Goal: Transaction & Acquisition: Purchase product/service

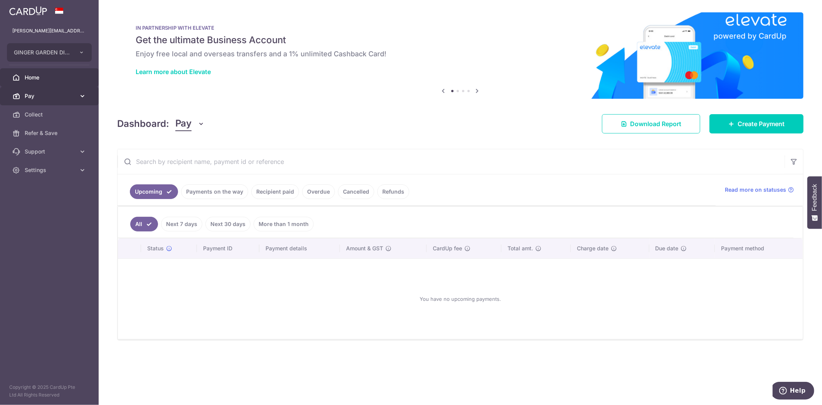
click at [48, 98] on span "Pay" at bounding box center [50, 96] width 51 height 8
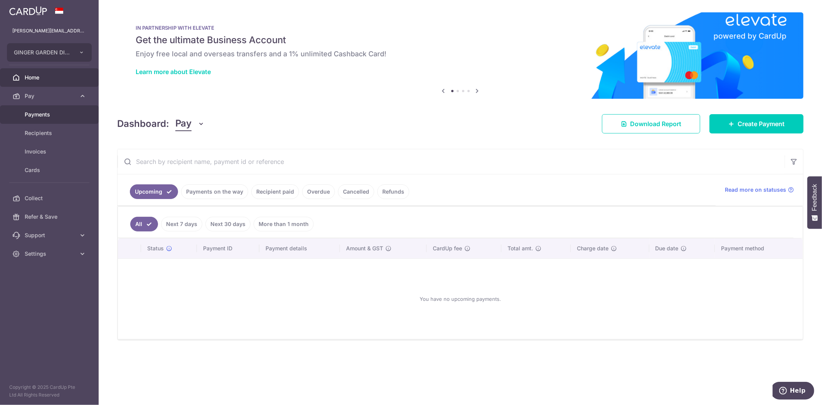
click at [66, 108] on link "Payments" at bounding box center [49, 114] width 99 height 18
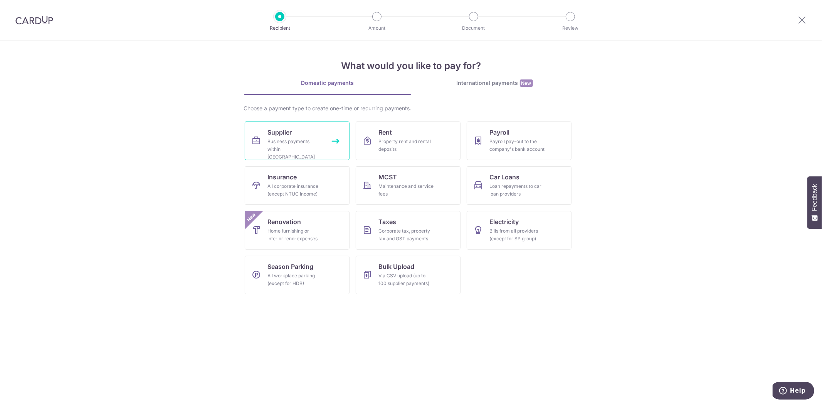
click at [277, 146] on div "Business payments within Singapore" at bounding box center [295, 149] width 55 height 23
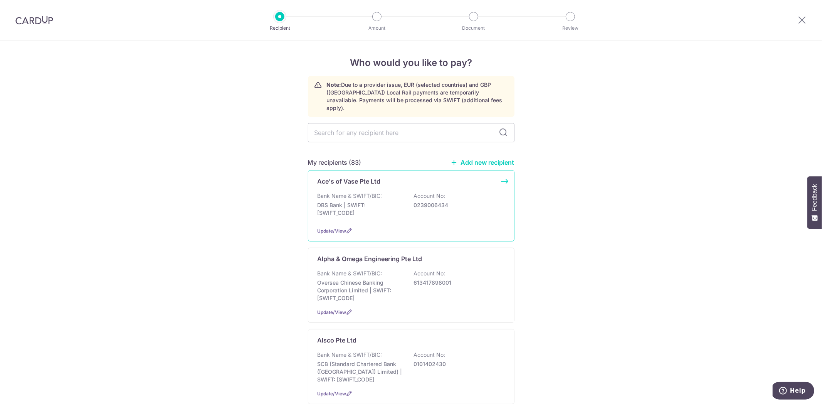
click at [358, 177] on p "Ace's of Vase Pte Ltd" at bounding box center [349, 181] width 63 height 9
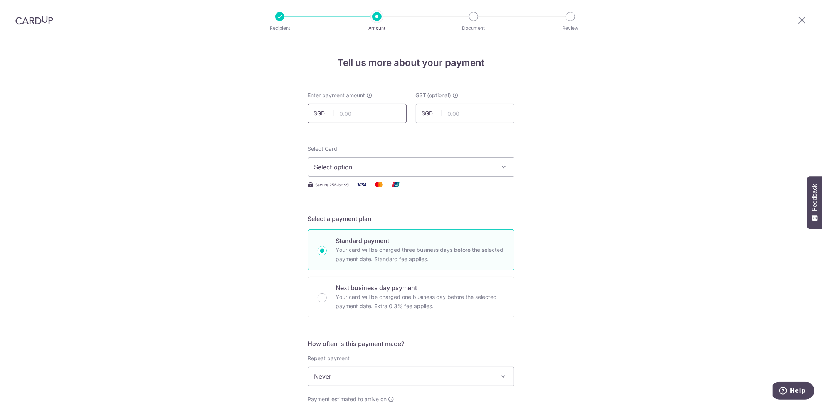
click at [333, 116] on input "text" at bounding box center [357, 113] width 99 height 19
paste input "3060"
type input "3,060.00"
click at [368, 164] on span "Select option" at bounding box center [404, 166] width 180 height 9
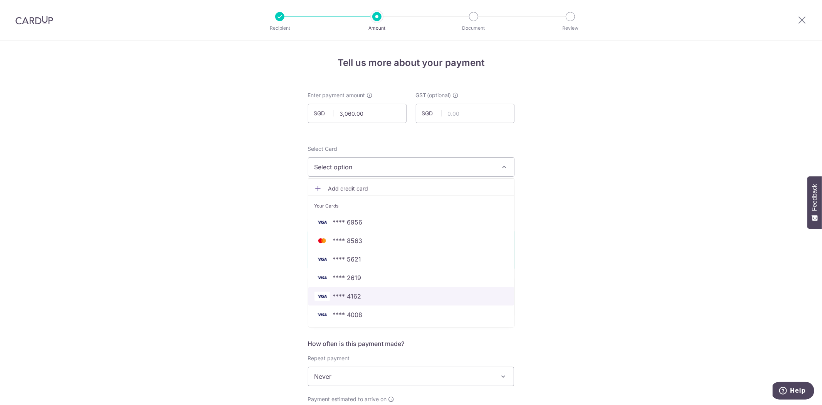
click at [368, 291] on span "**** 4162" at bounding box center [410, 295] width 193 height 9
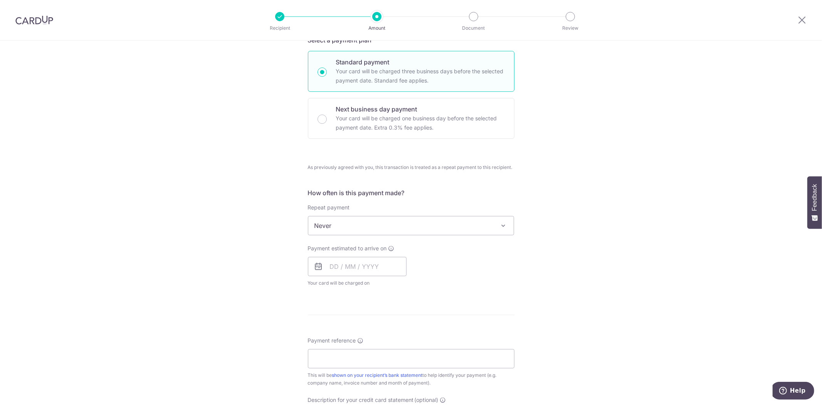
scroll to position [257, 0]
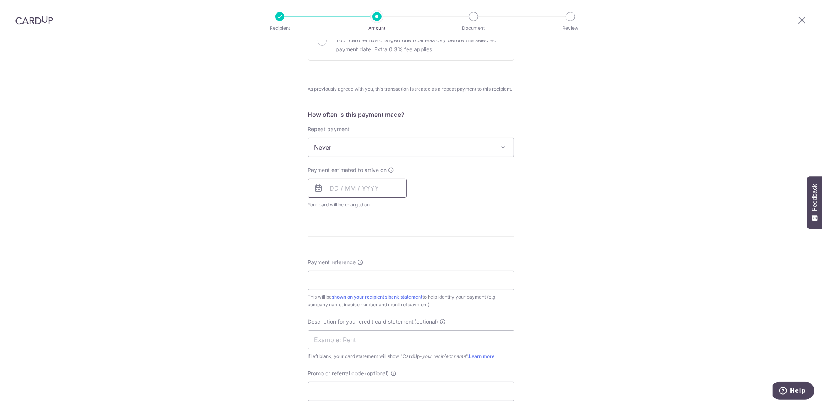
click at [341, 187] on input "text" at bounding box center [357, 187] width 99 height 19
click at [383, 256] on link "11" at bounding box center [385, 258] width 12 height 12
type input "11/09/2025"
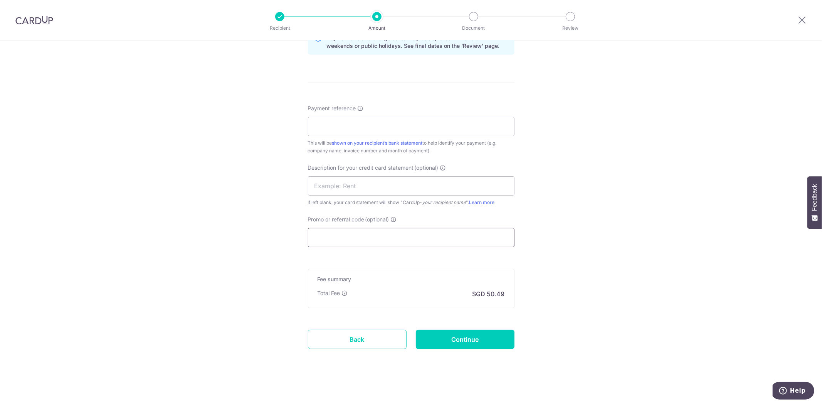
scroll to position [444, 0]
click at [337, 130] on input "Payment reference" at bounding box center [411, 124] width 207 height 19
type input "GINGER GARDEN DINING PTE LTD"
click at [337, 235] on input "Promo or referral code (optional)" at bounding box center [411, 235] width 207 height 19
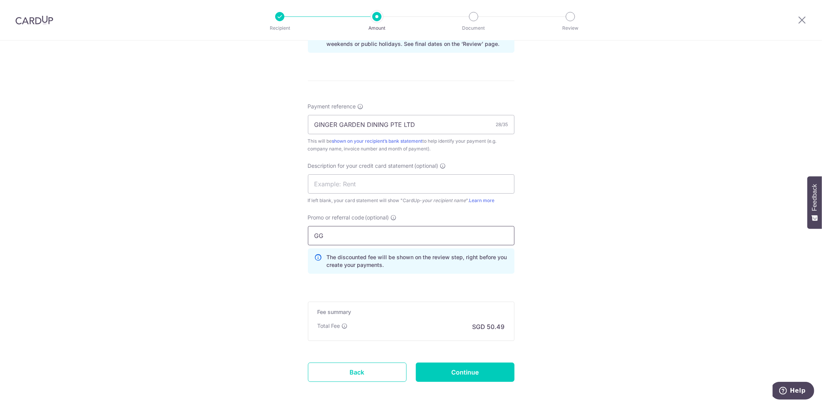
type input "G"
type input "2024GGD145"
click at [465, 373] on input "Continue" at bounding box center [465, 371] width 99 height 19
type input "Create Schedule"
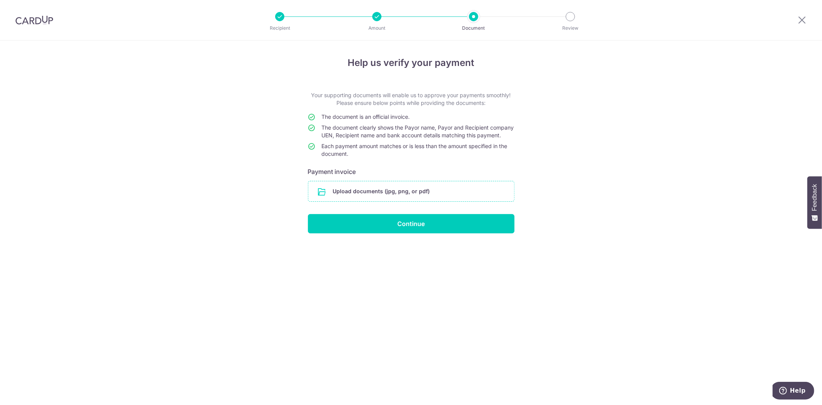
click at [348, 200] on input "file" at bounding box center [411, 191] width 206 height 20
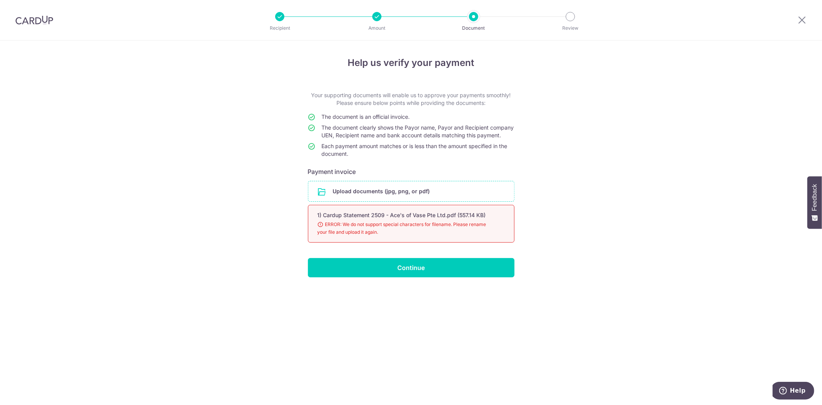
click at [437, 201] on input "file" at bounding box center [411, 191] width 206 height 20
click at [455, 200] on input "file" at bounding box center [411, 191] width 206 height 20
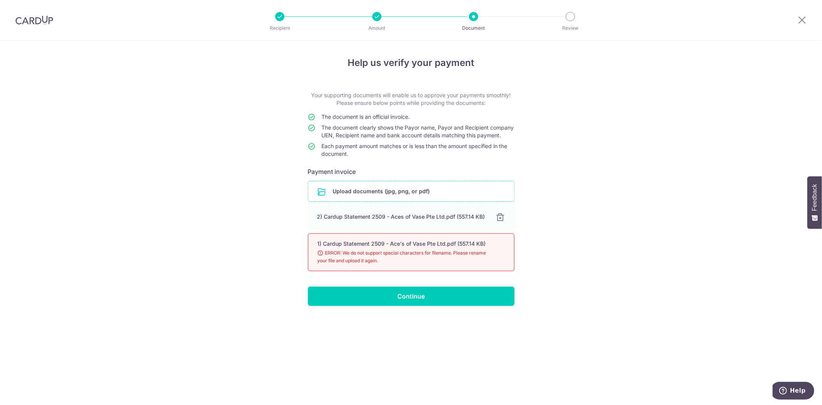
click at [505, 259] on div "1) Cardup Statement 2509 - Ace's of Vase Pte Ltd.pdf (557.14 KB) 98% Done Downl…" at bounding box center [411, 252] width 207 height 38
click at [337, 257] on span "ERROR: We do not support special characters for filename. Please rename your fi…" at bounding box center [402, 256] width 169 height 15
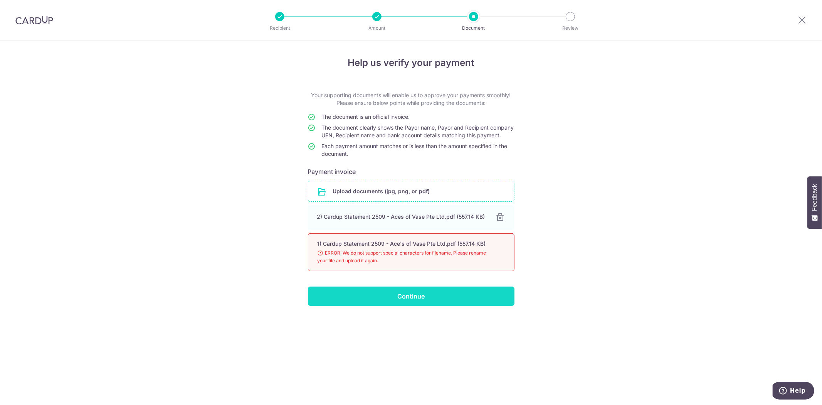
click at [414, 306] on input "Continue" at bounding box center [411, 295] width 207 height 19
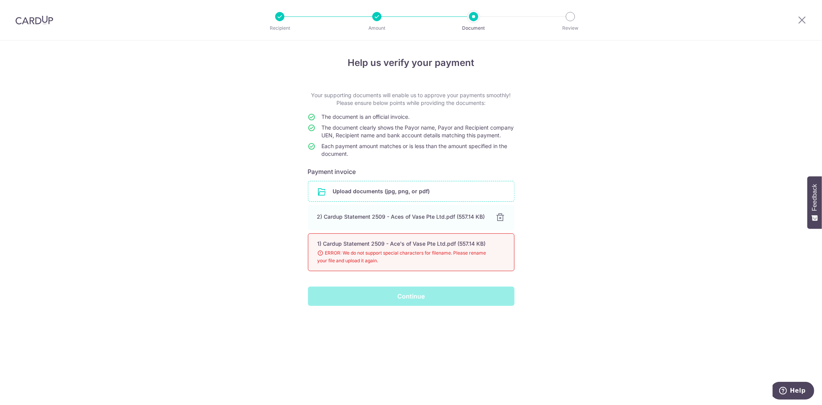
click at [417, 304] on div "Continue" at bounding box center [411, 295] width 216 height 19
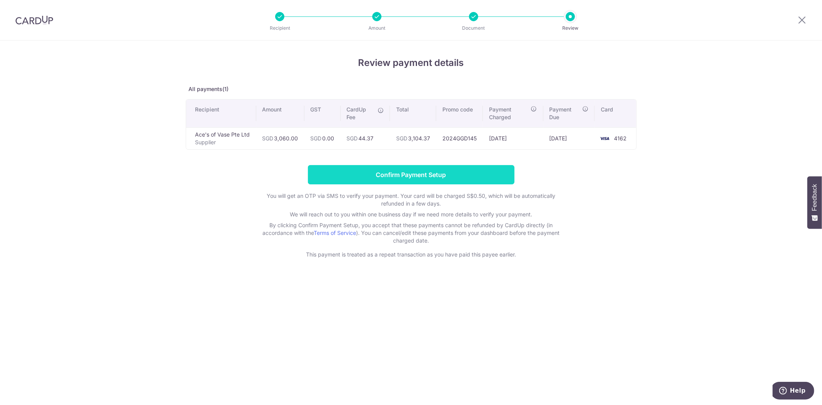
click at [433, 173] on input "Confirm Payment Setup" at bounding box center [411, 174] width 207 height 19
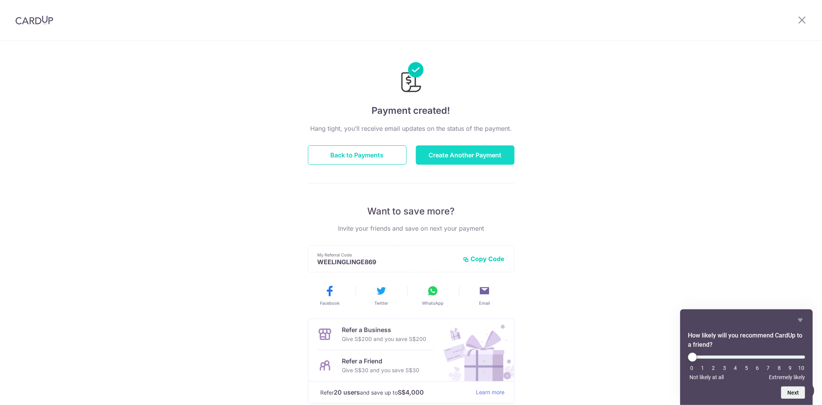
click at [452, 157] on button "Create Another Payment" at bounding box center [465, 154] width 99 height 19
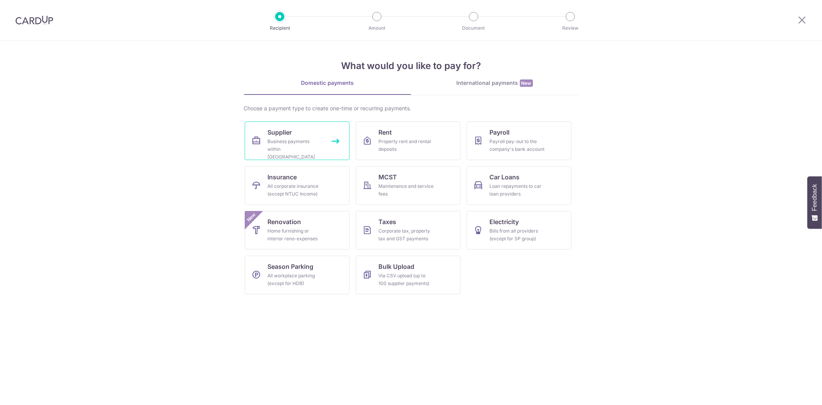
click at [311, 136] on link "Supplier Business payments within Singapore" at bounding box center [297, 140] width 105 height 39
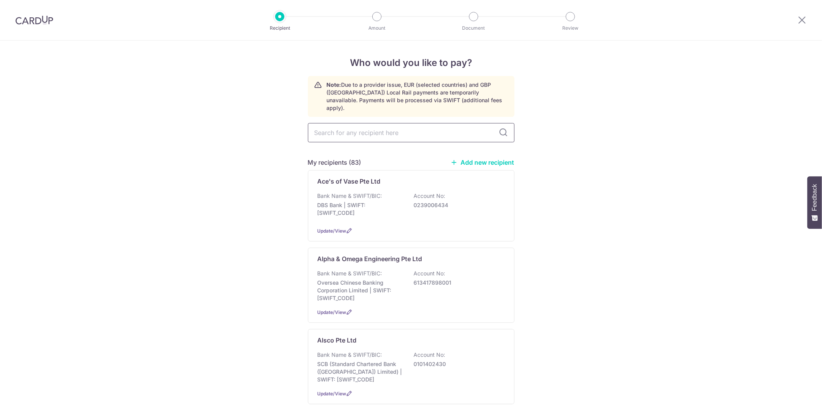
click at [338, 132] on input "text" at bounding box center [411, 132] width 207 height 19
type input "BID"
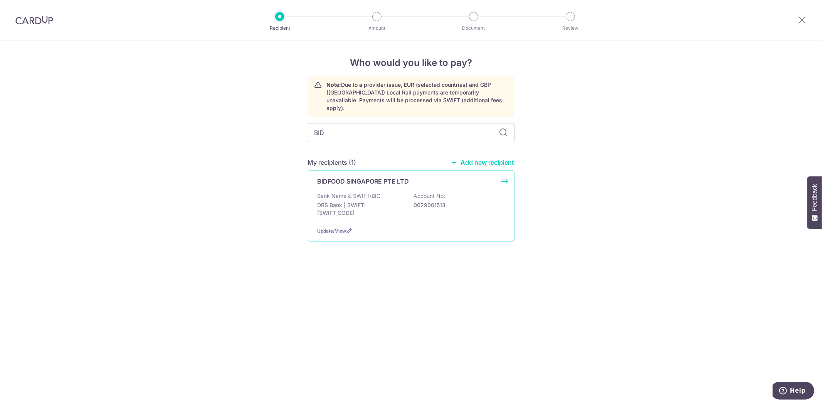
click at [369, 177] on p "BIDFOOD SINGAPORE PTE LTD" at bounding box center [364, 181] width 92 height 9
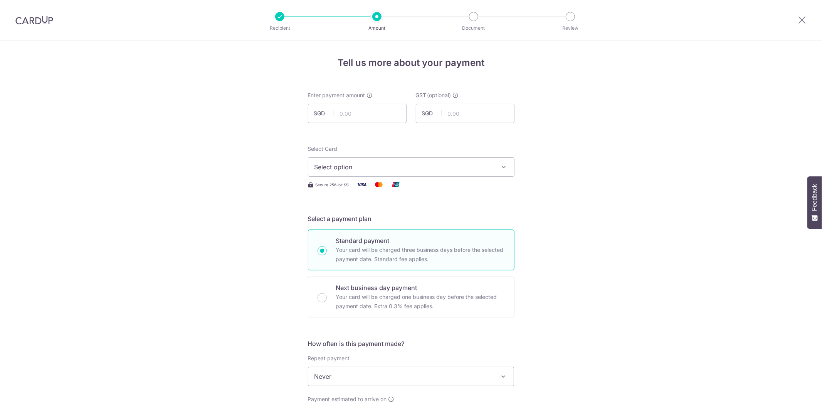
click at [348, 115] on input "text" at bounding box center [357, 113] width 99 height 19
type input "13,274.65"
click at [360, 163] on span "Select option" at bounding box center [404, 166] width 180 height 9
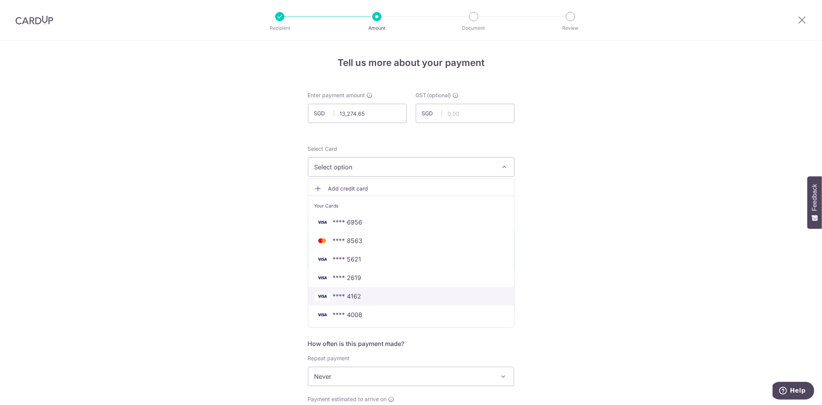
click at [353, 294] on span "**** 4162" at bounding box center [347, 295] width 29 height 9
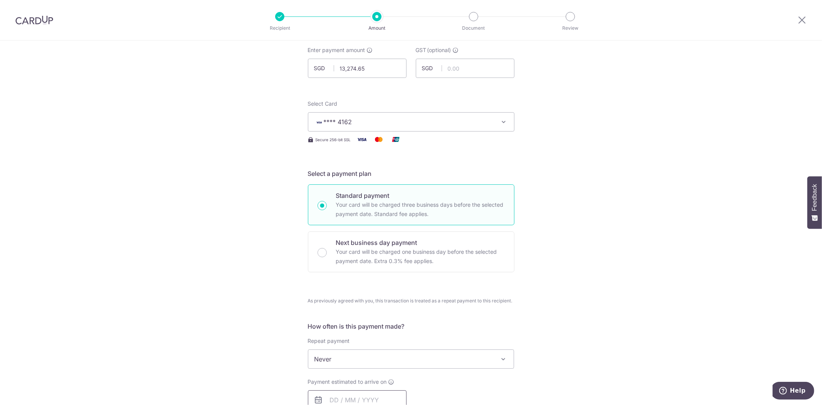
scroll to position [214, 0]
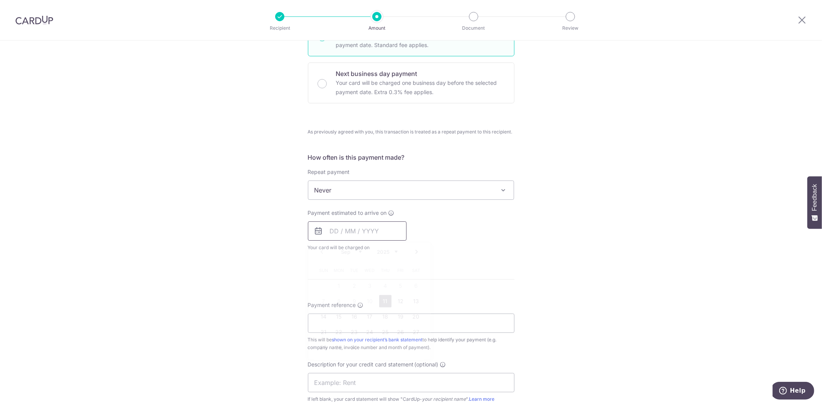
click at [359, 232] on input "text" at bounding box center [357, 230] width 99 height 19
click at [384, 301] on link "11" at bounding box center [385, 301] width 12 height 12
type input "11/09/2025"
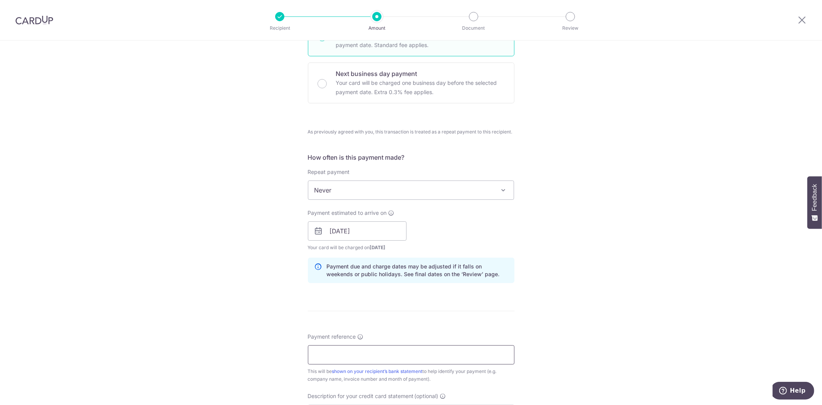
click at [379, 356] on input "Payment reference" at bounding box center [411, 354] width 207 height 19
type input "g"
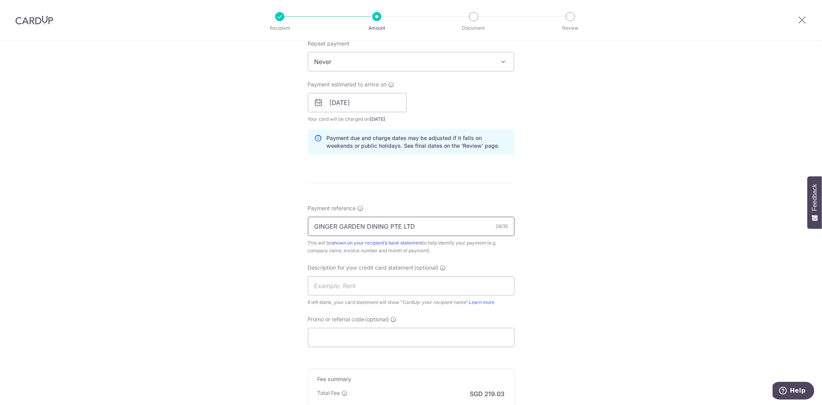
scroll to position [444, 0]
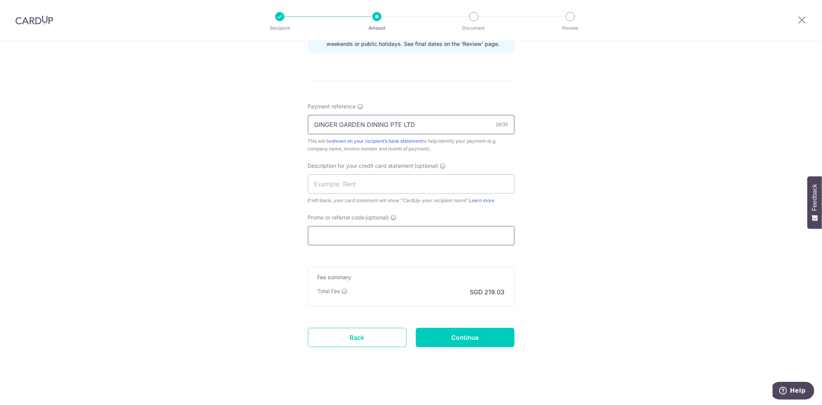
type input "GINGER GARDEN DINING PTE LTD"
drag, startPoint x: 366, startPoint y: 235, endPoint x: 370, endPoint y: 235, distance: 4.2
click at [367, 235] on input "Promo or referral code (optional)" at bounding box center [411, 235] width 207 height 19
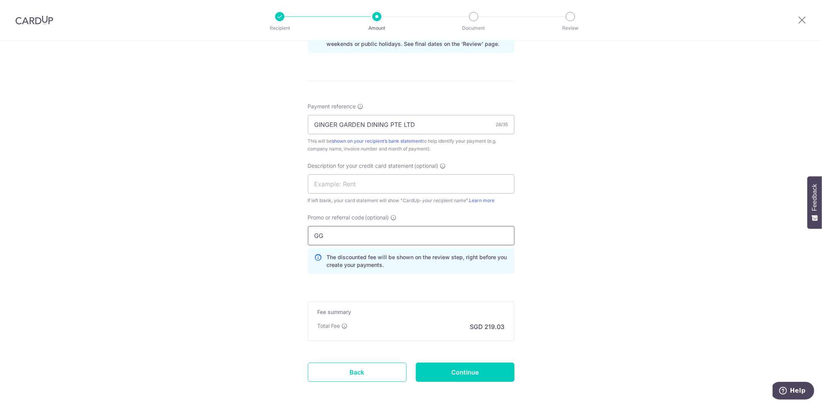
type input "G"
type input "2024GGD145"
click at [462, 371] on input "Continue" at bounding box center [465, 371] width 99 height 19
type input "Create Schedule"
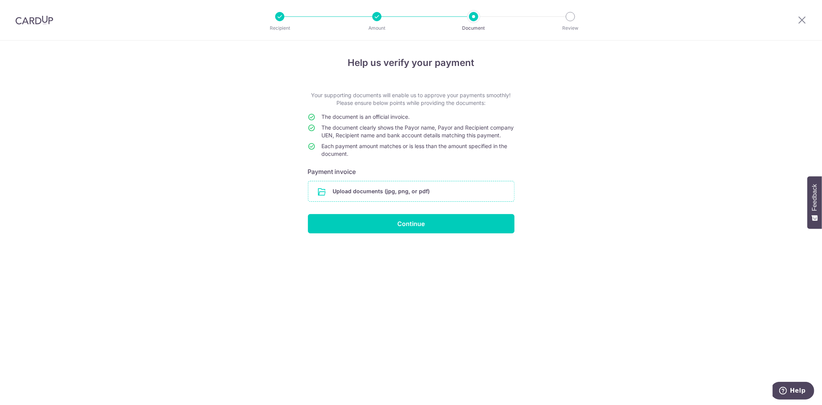
click at [388, 201] on input "file" at bounding box center [411, 191] width 206 height 20
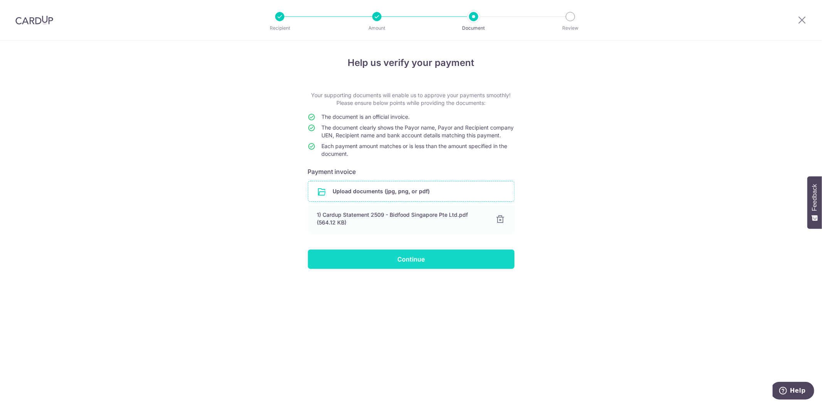
click at [404, 267] on input "Continue" at bounding box center [411, 258] width 207 height 19
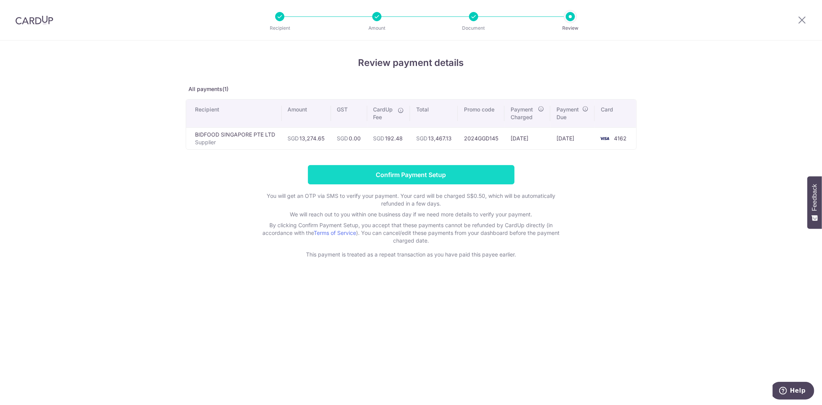
click at [448, 170] on input "Confirm Payment Setup" at bounding box center [411, 174] width 207 height 19
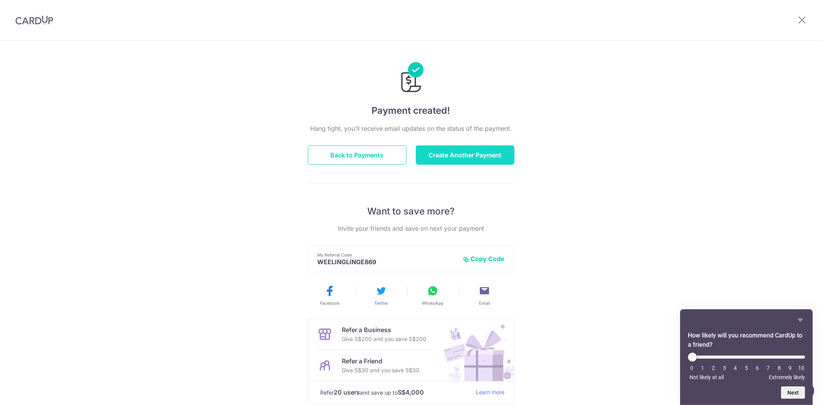
click at [453, 161] on button "Create Another Payment" at bounding box center [465, 154] width 99 height 19
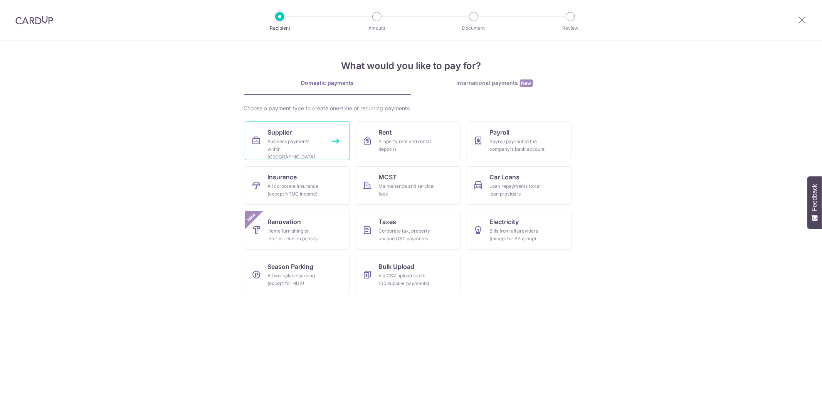
click at [302, 124] on link "Supplier Business payments within Singapore" at bounding box center [297, 140] width 105 height 39
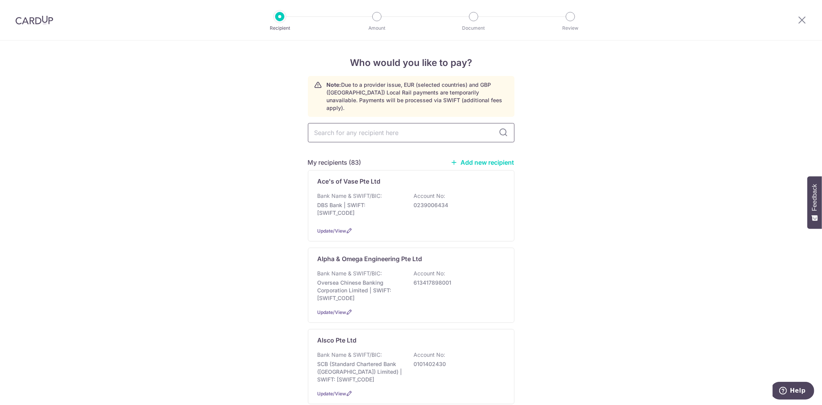
click at [364, 129] on input "text" at bounding box center [411, 132] width 207 height 19
type input "fresh"
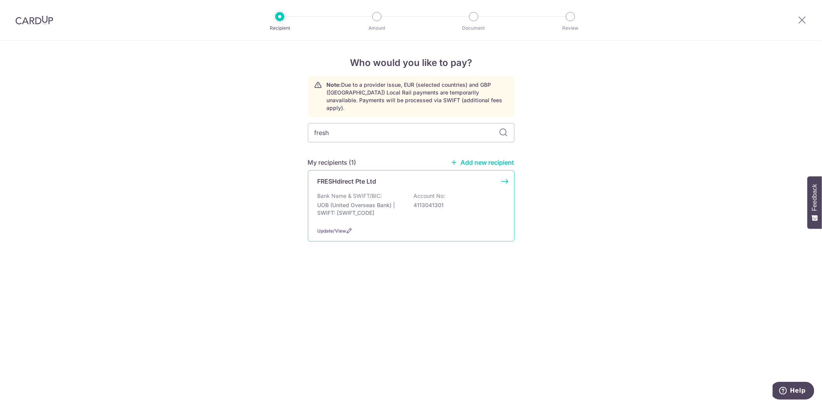
click at [374, 202] on p "UOB (United Overseas Bank) | SWIFT: [SWIFT_CODE]" at bounding box center [361, 208] width 86 height 15
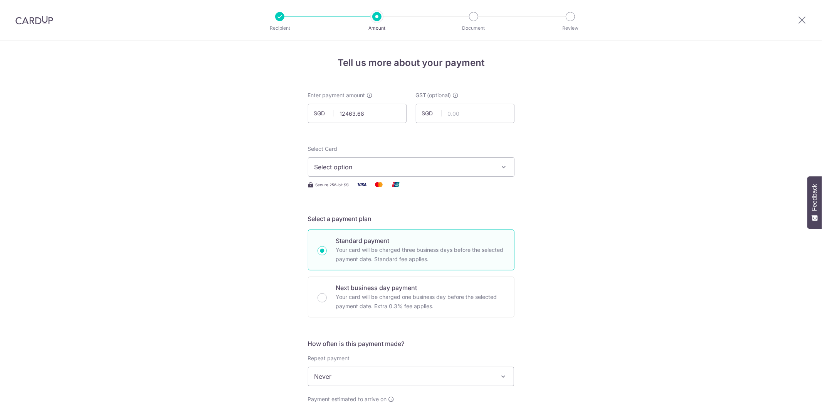
type input "12,463.68"
click at [370, 169] on span "Select option" at bounding box center [404, 166] width 180 height 9
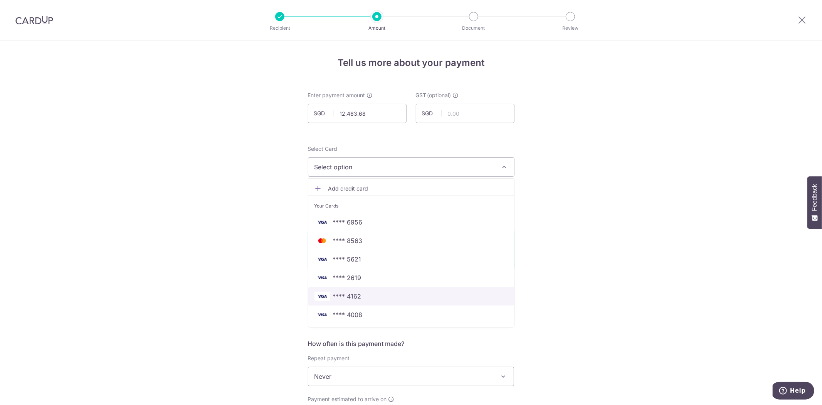
click at [357, 291] on span "**** 4162" at bounding box center [347, 295] width 29 height 9
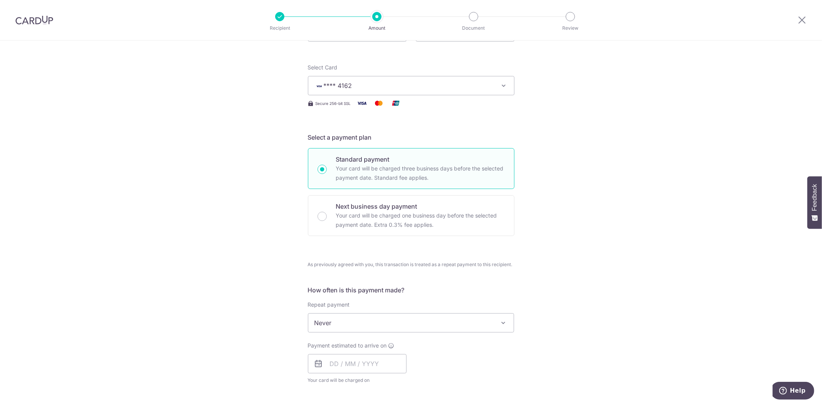
scroll to position [171, 0]
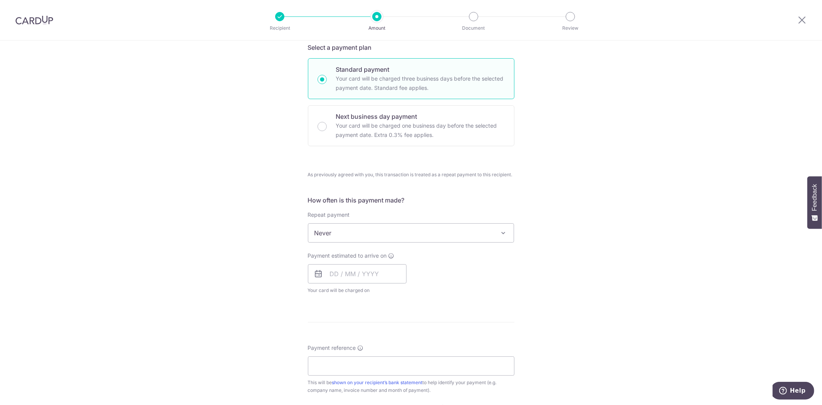
click at [356, 263] on div "Payment estimated to arrive on Your card will be charged on for the first payme…" at bounding box center [357, 273] width 99 height 42
click at [357, 272] on input "text" at bounding box center [357, 273] width 99 height 19
click at [381, 345] on link "11" at bounding box center [385, 344] width 12 height 12
type input "11/09/2025"
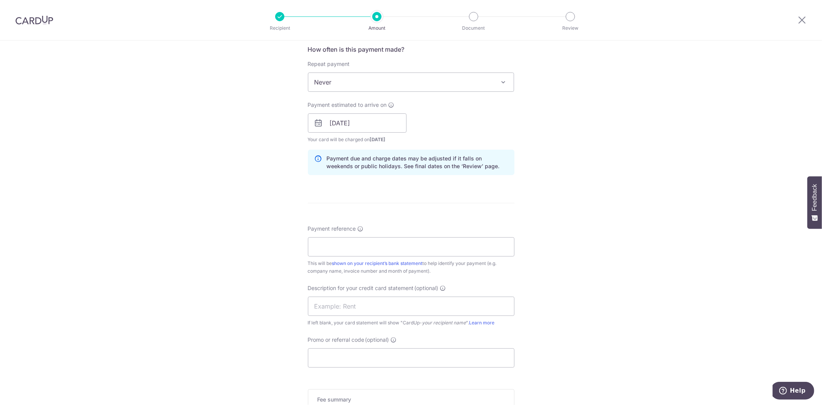
scroll to position [342, 0]
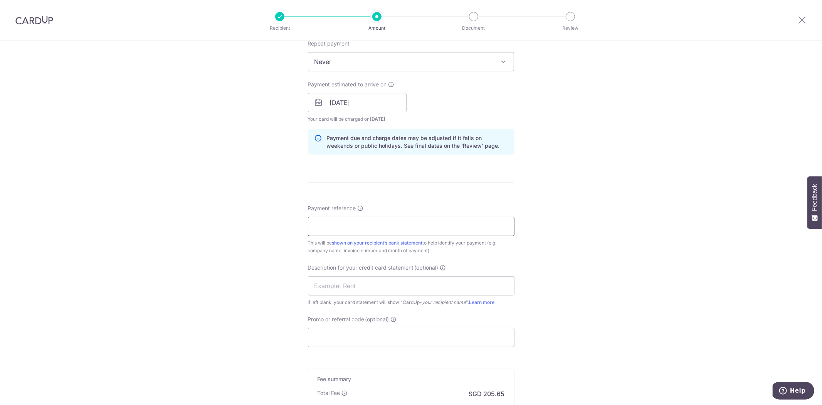
click at [369, 216] on div "Payment reference This will be shown on your recipient’s bank statement to help…" at bounding box center [411, 229] width 207 height 50
click at [367, 221] on input "Payment reference" at bounding box center [411, 226] width 207 height 19
type input "g"
type input "GINGER GARDEN DINING PTE LTD"
click at [424, 338] on input "Promo or referral code (optional)" at bounding box center [411, 337] width 207 height 19
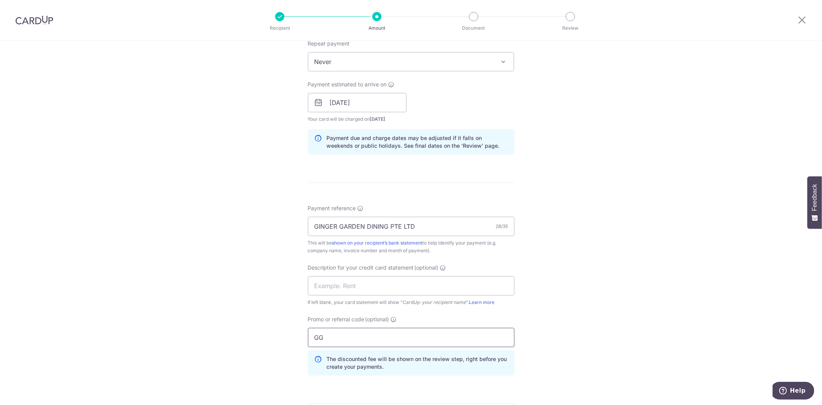
type input "G"
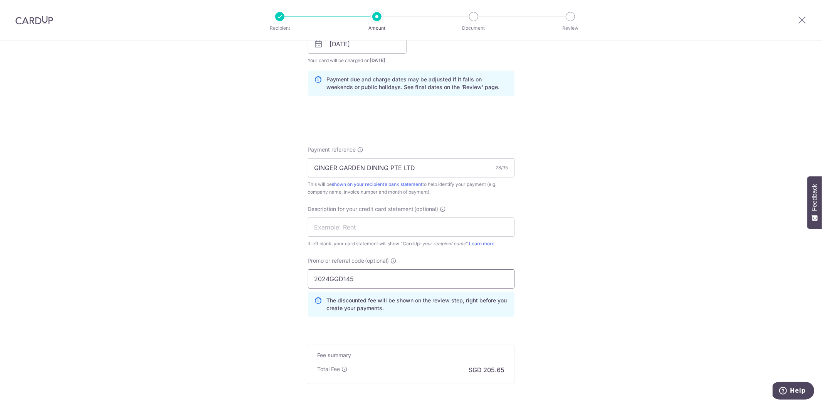
scroll to position [479, 0]
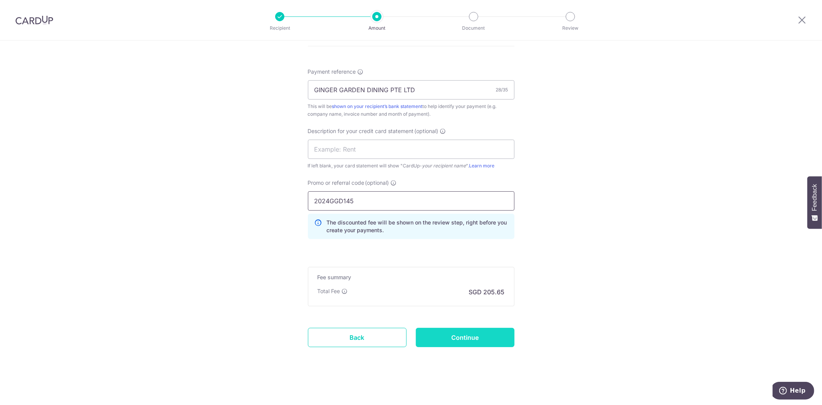
type input "2024GGD145"
click at [496, 332] on input "Continue" at bounding box center [465, 337] width 99 height 19
type input "Create Schedule"
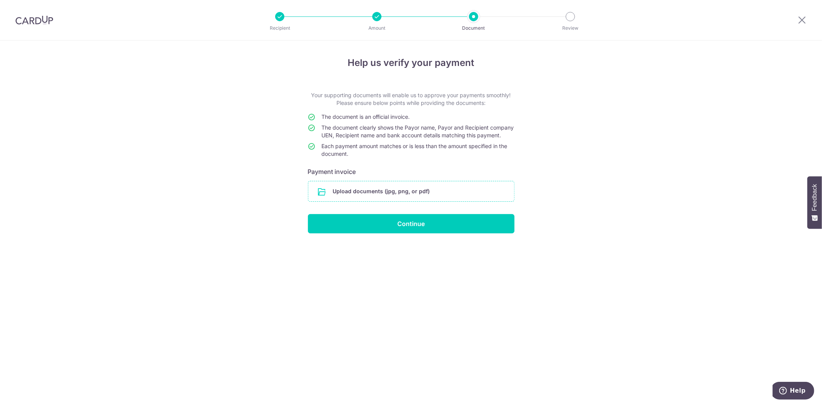
click at [408, 199] on input "file" at bounding box center [411, 191] width 206 height 20
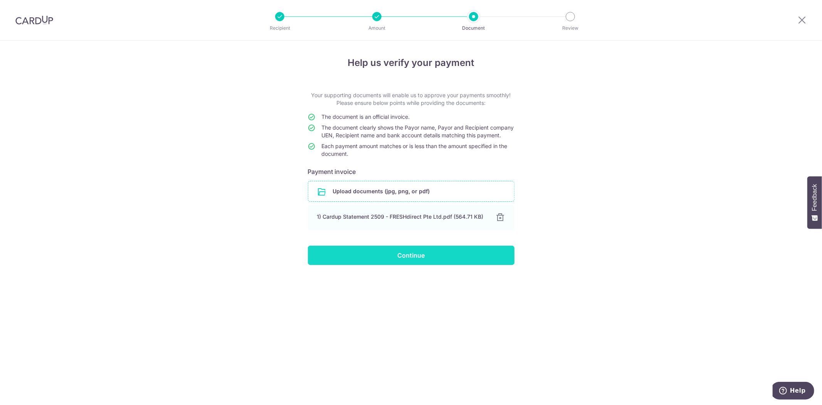
click at [435, 261] on input "Continue" at bounding box center [411, 255] width 207 height 19
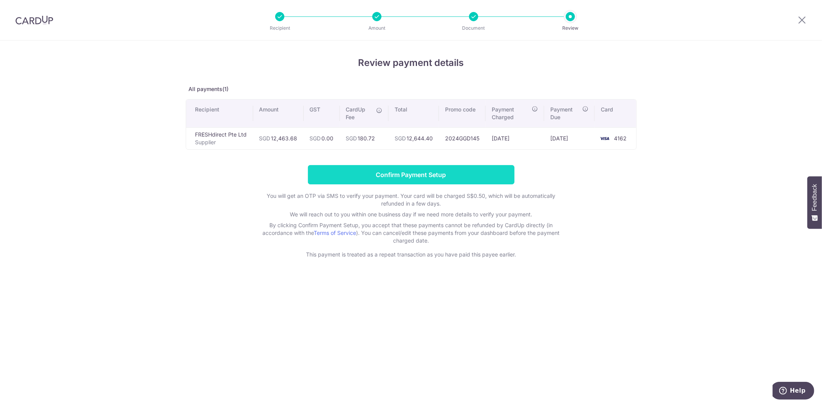
click at [402, 170] on input "Confirm Payment Setup" at bounding box center [411, 174] width 207 height 19
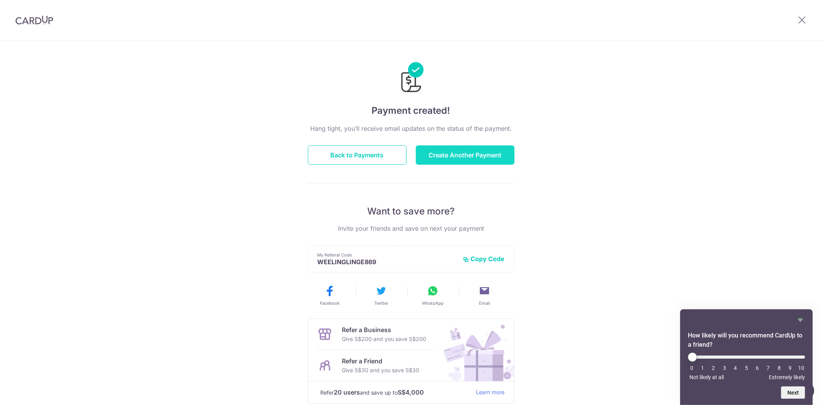
click at [464, 153] on button "Create Another Payment" at bounding box center [465, 154] width 99 height 19
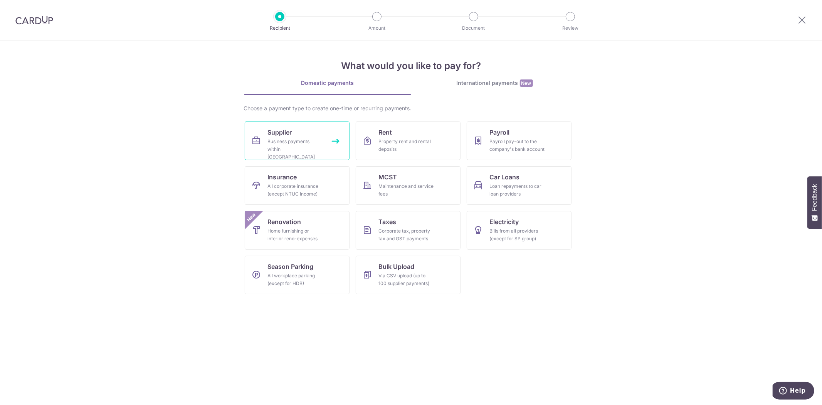
click at [268, 132] on span "Supplier" at bounding box center [280, 132] width 24 height 9
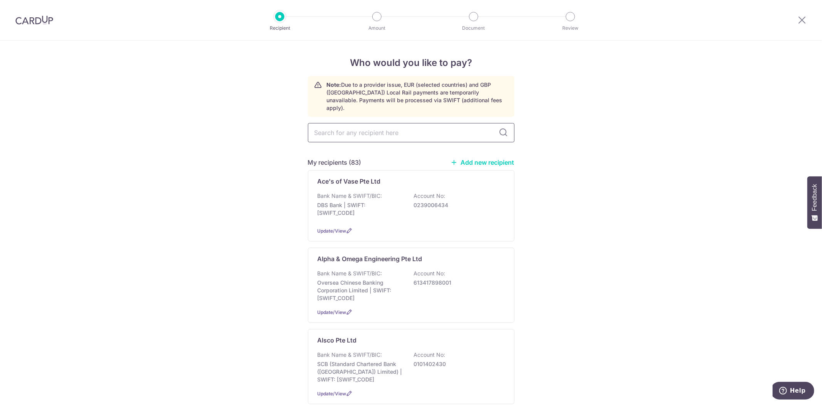
click at [356, 124] on input "text" at bounding box center [411, 132] width 207 height 19
type input "LINEN"
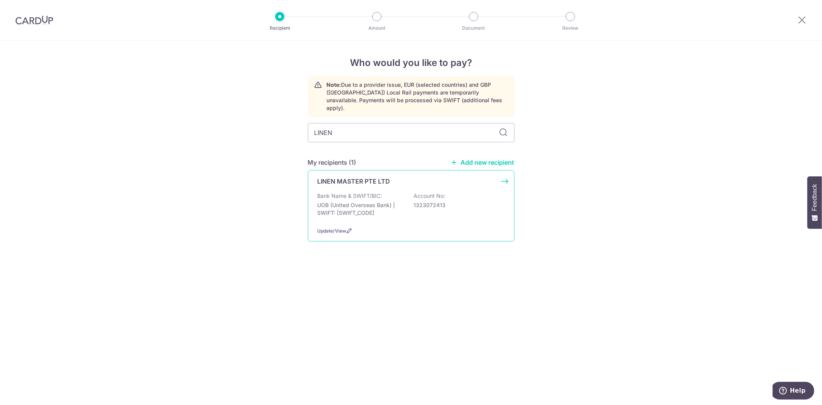
click at [394, 178] on div "LINEN MASTER PTE LTD" at bounding box center [407, 181] width 178 height 9
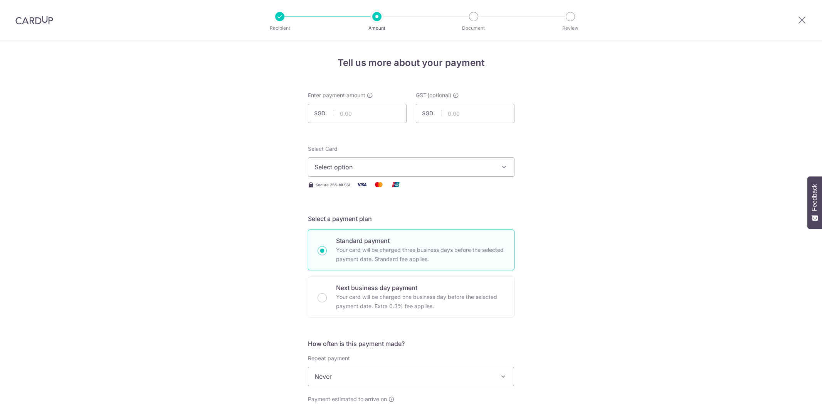
click at [367, 113] on input "text" at bounding box center [357, 113] width 99 height 19
type input "4,470.52"
click at [377, 168] on span "Select option" at bounding box center [404, 166] width 180 height 9
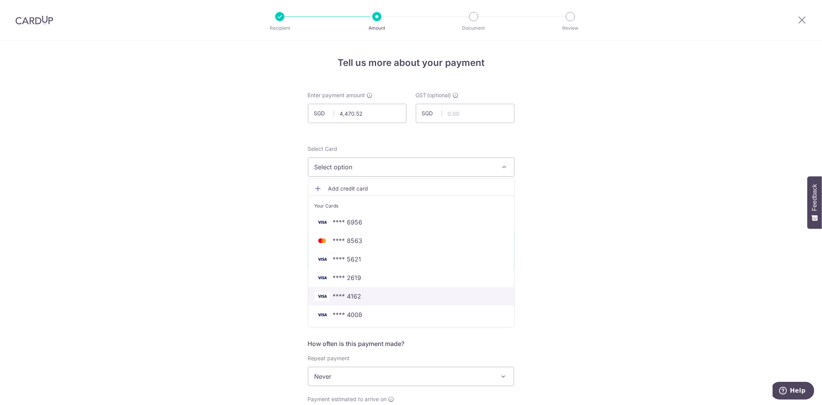
click at [359, 295] on span "**** 4162" at bounding box center [410, 295] width 193 height 9
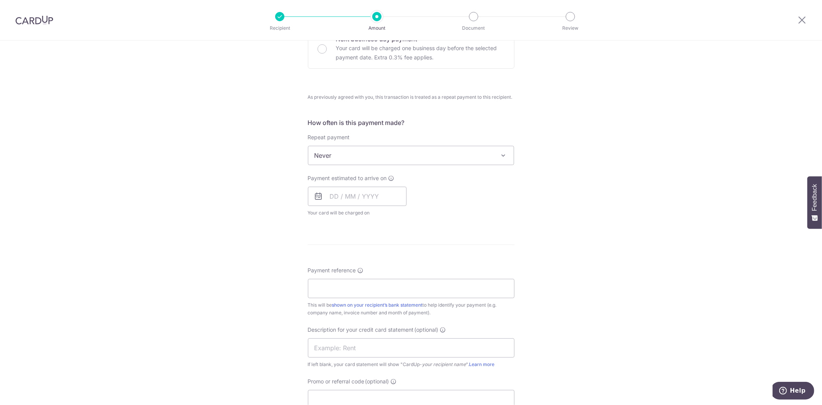
scroll to position [299, 0]
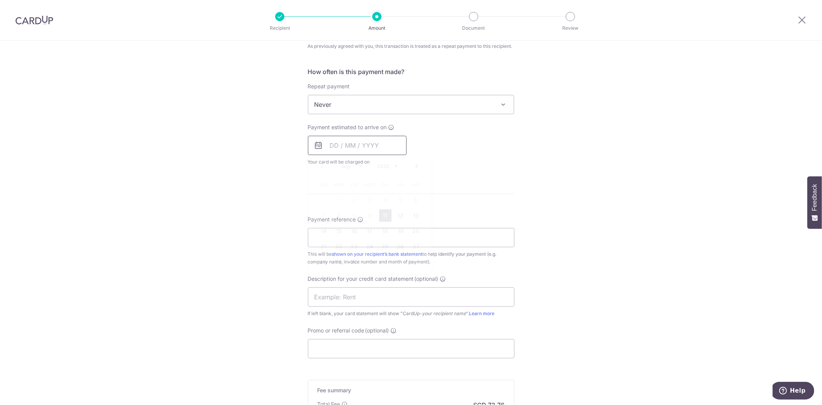
click at [361, 148] on input "text" at bounding box center [357, 145] width 99 height 19
click at [380, 215] on link "11" at bounding box center [385, 215] width 12 height 12
type input "11/09/2025"
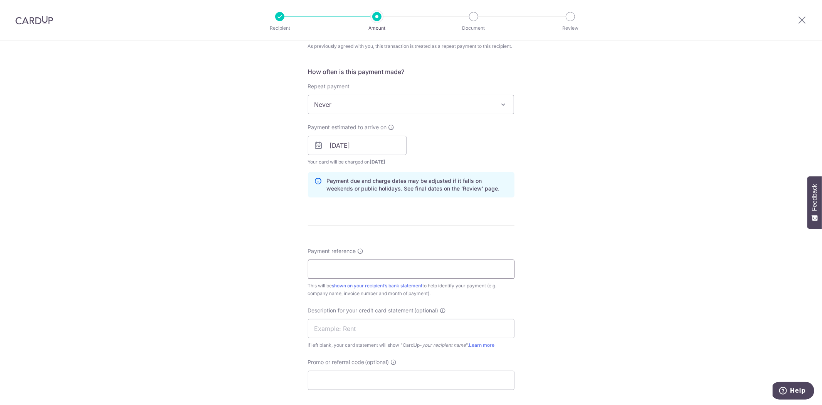
click at [409, 265] on input "Payment reference" at bounding box center [411, 268] width 207 height 19
type input "A"
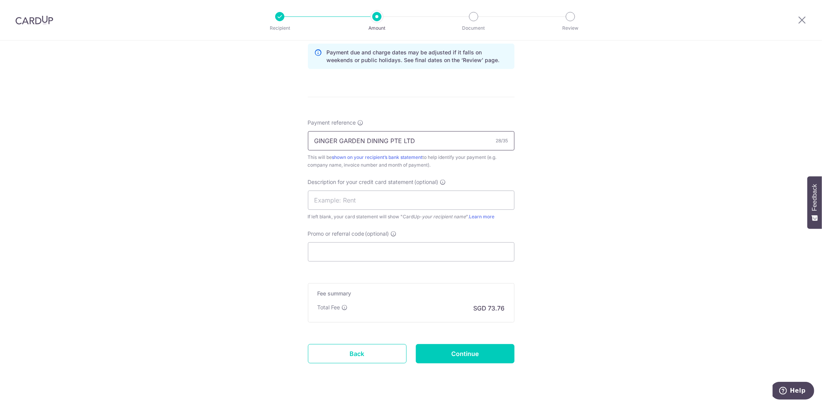
scroll to position [428, 0]
type input "GINGER GARDEN DINING PTE LTD"
click at [405, 256] on input "Promo or referral code (optional)" at bounding box center [411, 251] width 207 height 19
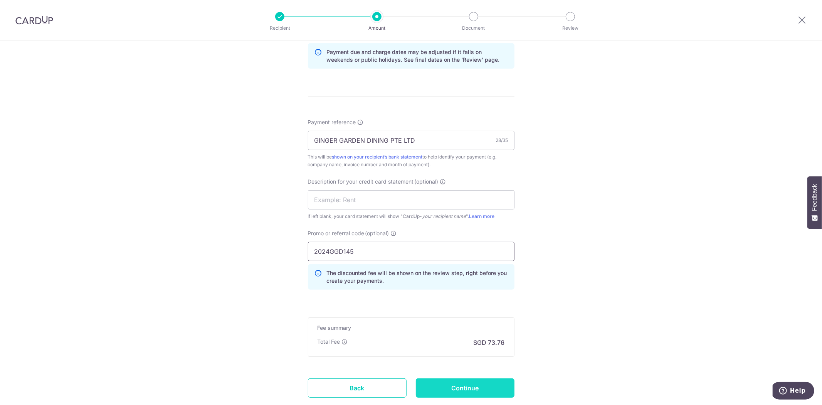
type input "2024GGD145"
click at [490, 390] on input "Continue" at bounding box center [465, 387] width 99 height 19
type input "Create Schedule"
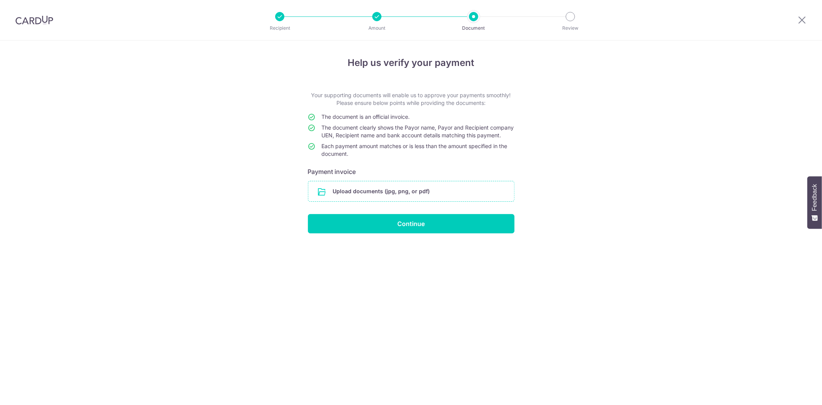
click at [384, 198] on input "file" at bounding box center [411, 191] width 206 height 20
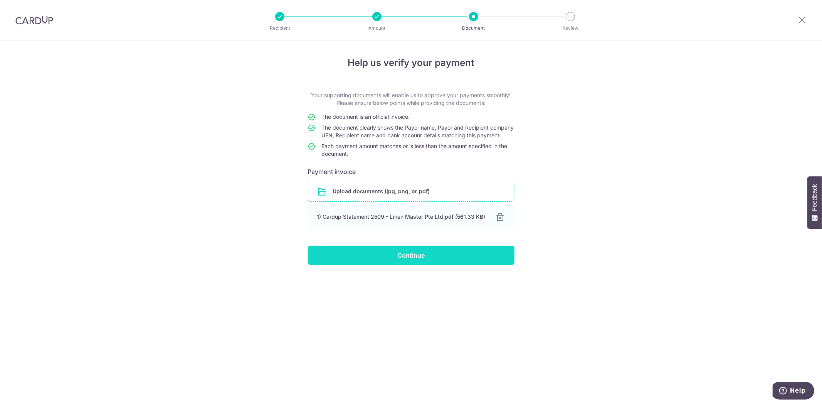
click at [414, 265] on input "Continue" at bounding box center [411, 255] width 207 height 19
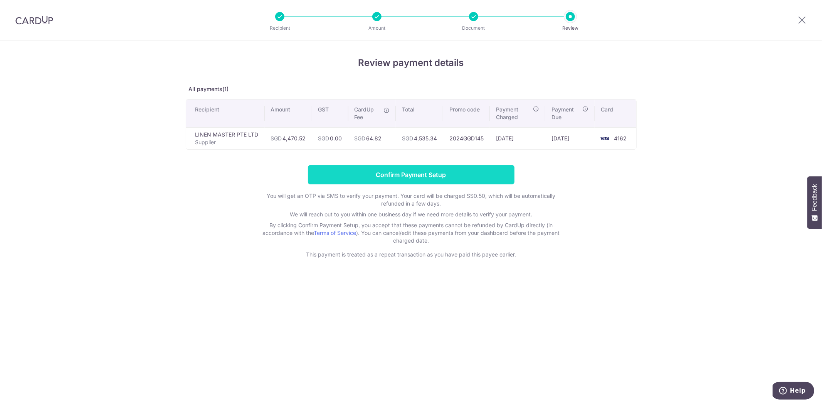
click at [403, 177] on input "Confirm Payment Setup" at bounding box center [411, 174] width 207 height 19
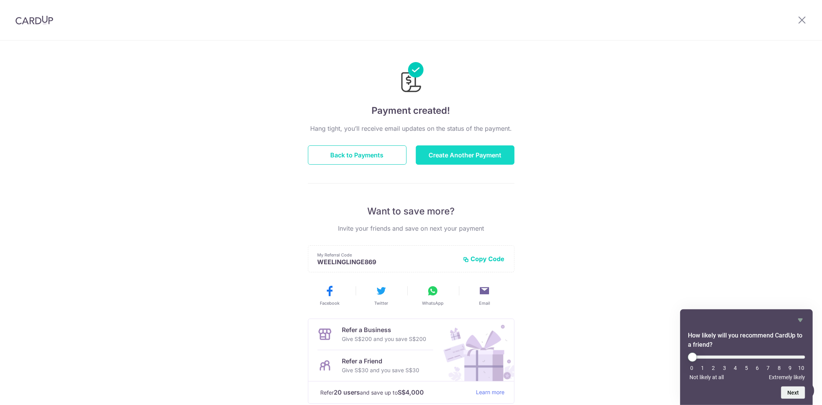
click at [434, 153] on button "Create Another Payment" at bounding box center [465, 154] width 99 height 19
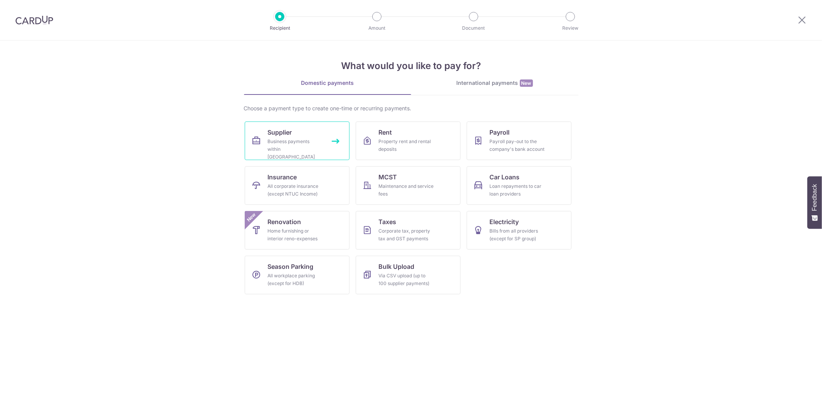
click at [313, 144] on div "Business payments within [GEOGRAPHIC_DATA]" at bounding box center [295, 149] width 55 height 23
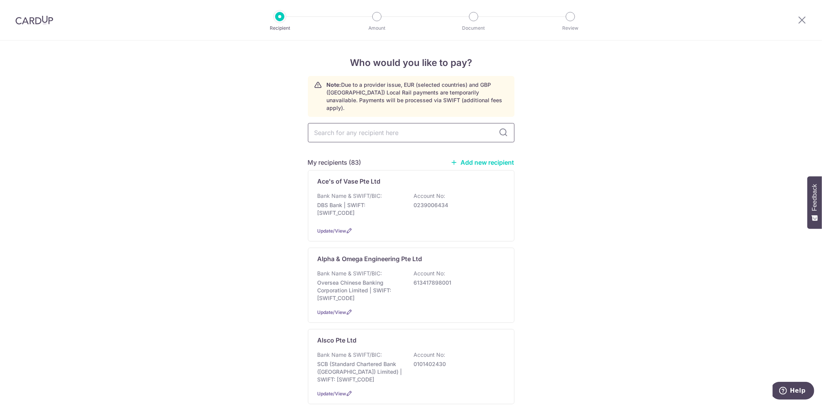
click at [342, 127] on input "text" at bounding box center [411, 132] width 207 height 19
click at [344, 123] on input "text" at bounding box center [411, 132] width 207 height 19
type input "MON"
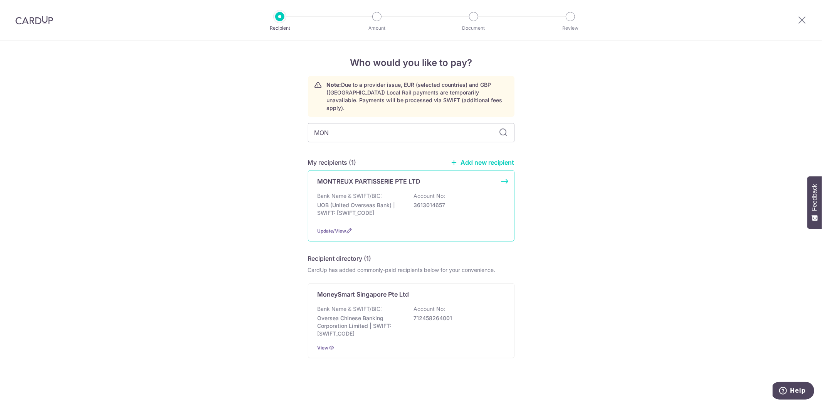
click at [383, 208] on p "UOB (United Overseas Bank) | SWIFT: UOVBSGSGXXX" at bounding box center [361, 208] width 86 height 15
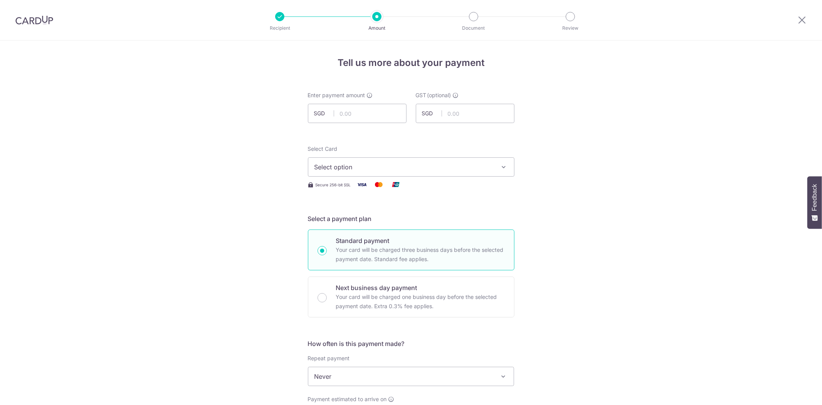
click at [362, 112] on input "text" at bounding box center [357, 113] width 99 height 19
type input "8,446.41"
click at [373, 166] on span "Select option" at bounding box center [404, 166] width 180 height 9
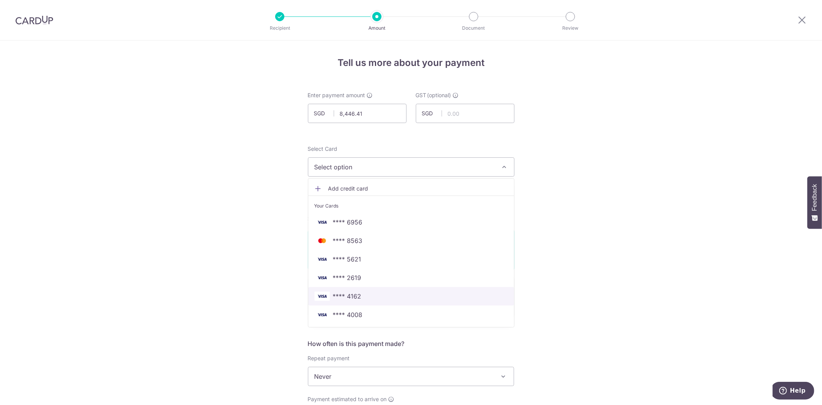
drag, startPoint x: 363, startPoint y: 290, endPoint x: 382, endPoint y: 253, distance: 41.5
click at [363, 290] on link "**** 4162" at bounding box center [411, 296] width 206 height 18
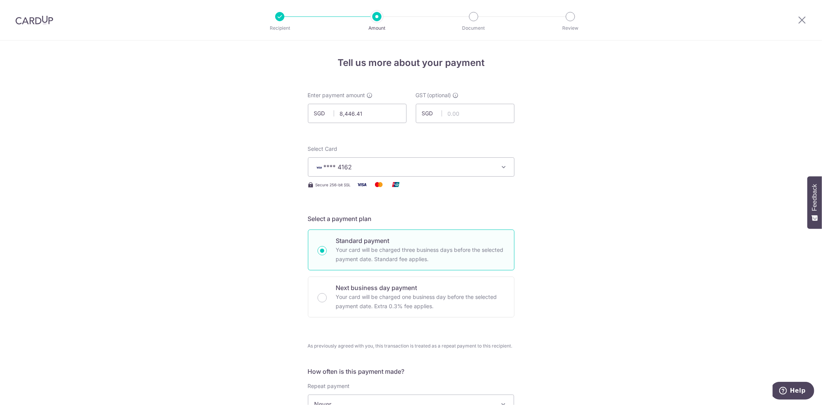
scroll to position [257, 0]
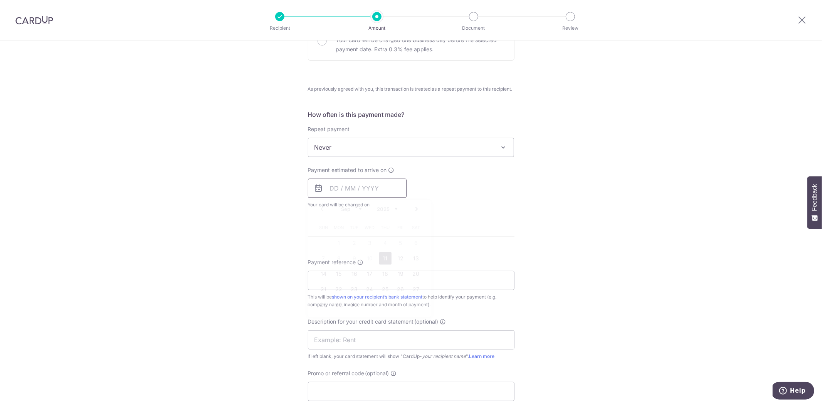
drag, startPoint x: 330, startPoint y: 191, endPoint x: 348, endPoint y: 222, distance: 35.8
click at [330, 192] on input "text" at bounding box center [357, 187] width 99 height 19
click at [382, 256] on link "11" at bounding box center [385, 258] width 12 height 12
type input "11/09/2025"
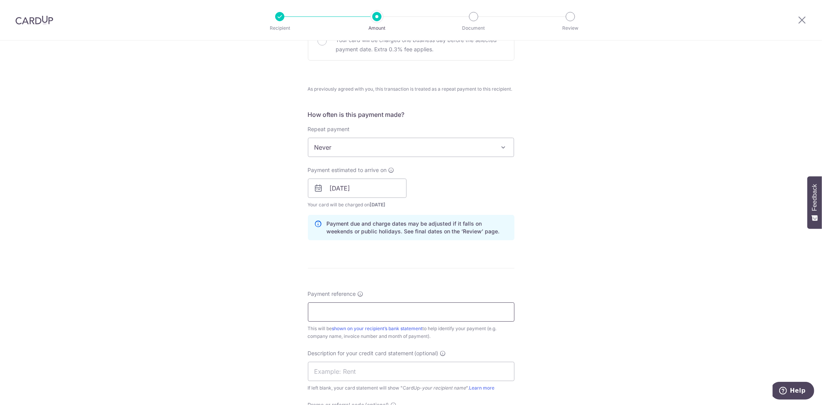
click at [406, 312] on input "Payment reference" at bounding box center [411, 311] width 207 height 19
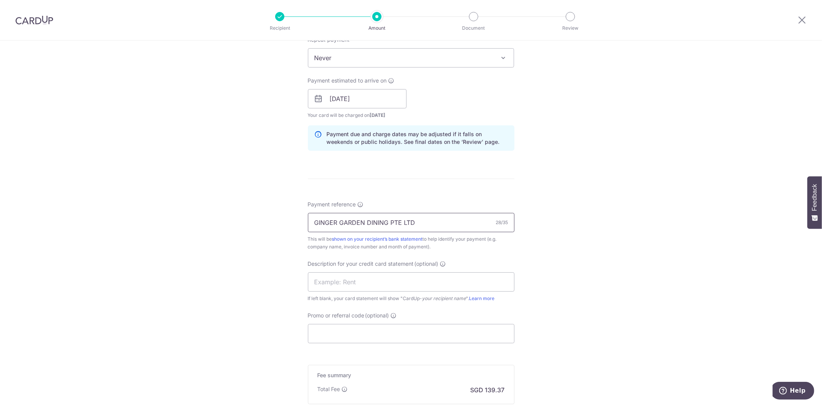
scroll to position [444, 0]
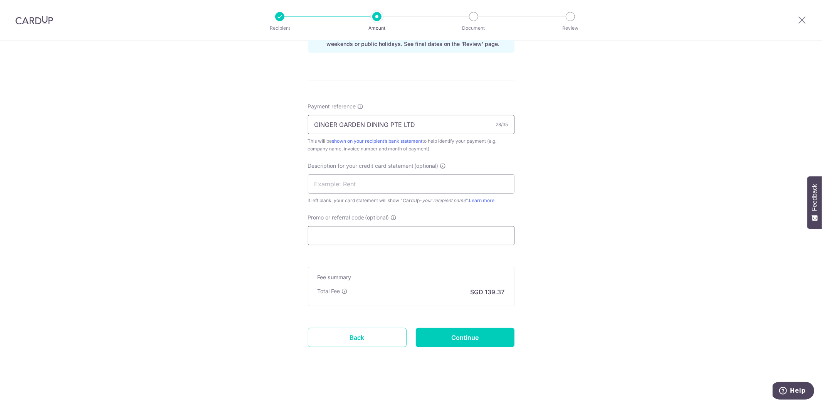
type input "GINGER GARDEN DINING PTE LTD"
click at [383, 238] on input "Promo or referral code (optional)" at bounding box center [411, 235] width 207 height 19
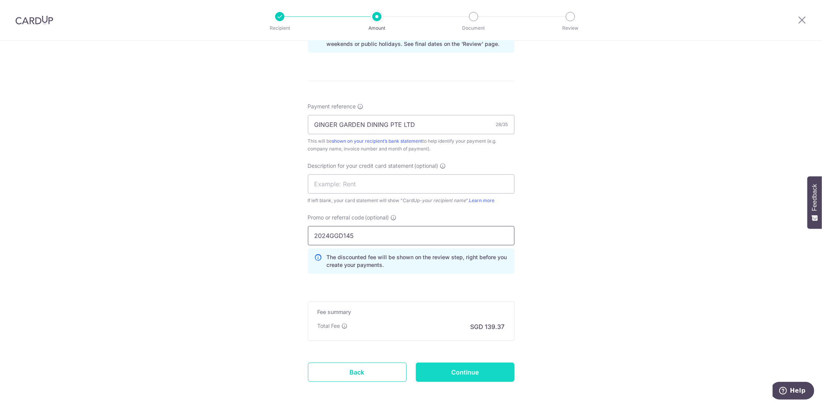
type input "2024GGD145"
click at [471, 372] on input "Continue" at bounding box center [465, 371] width 99 height 19
type input "Create Schedule"
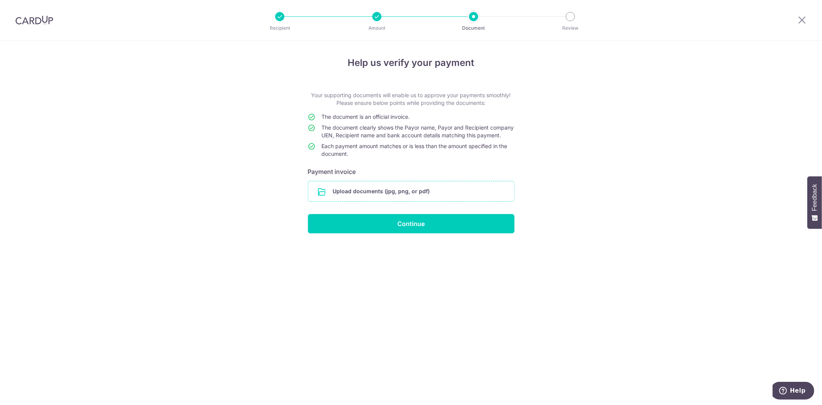
click at [373, 201] on input "file" at bounding box center [411, 191] width 206 height 20
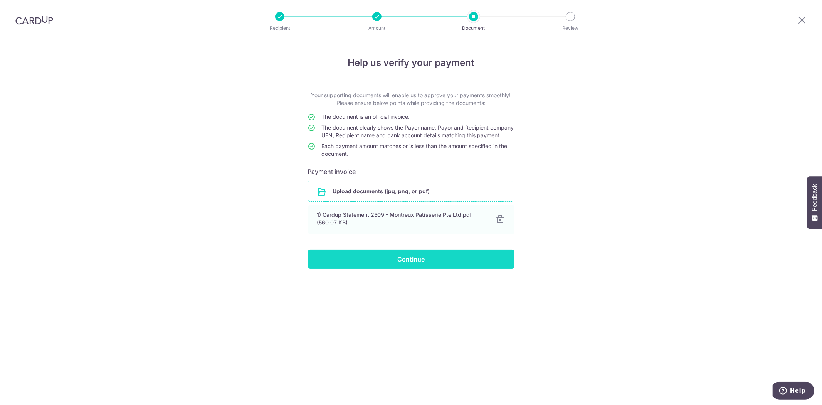
click at [414, 266] on input "Continue" at bounding box center [411, 258] width 207 height 19
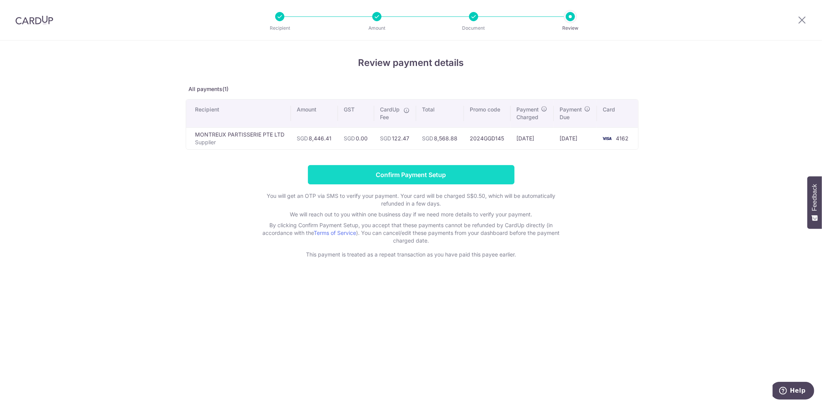
click at [409, 176] on input "Confirm Payment Setup" at bounding box center [411, 174] width 207 height 19
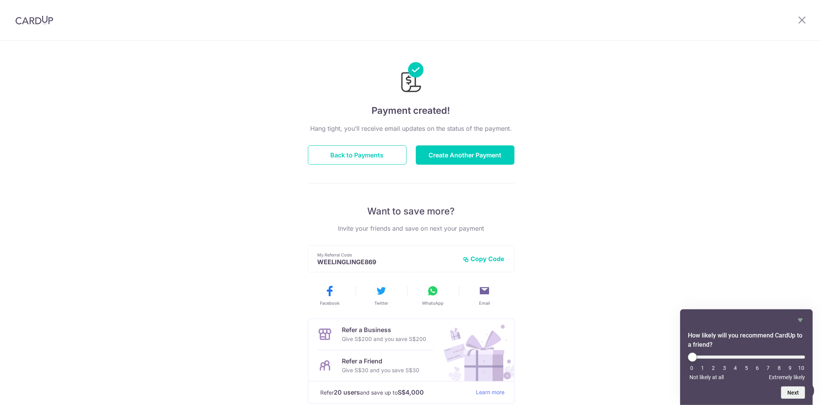
click at [35, 20] on img at bounding box center [34, 19] width 38 height 9
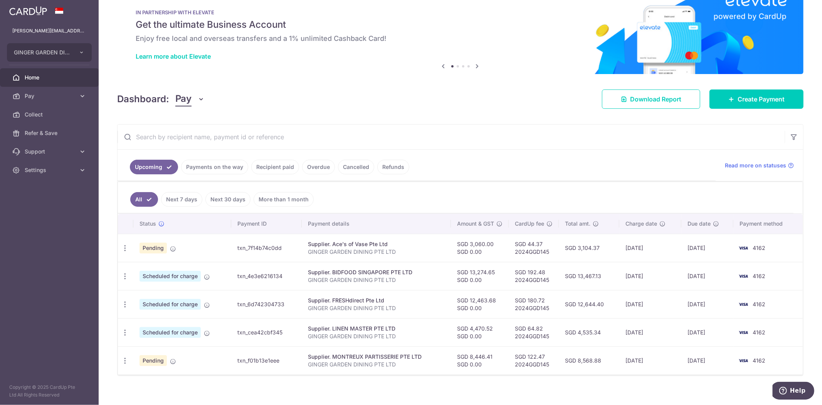
scroll to position [24, 0]
